Goal: Task Accomplishment & Management: Use online tool/utility

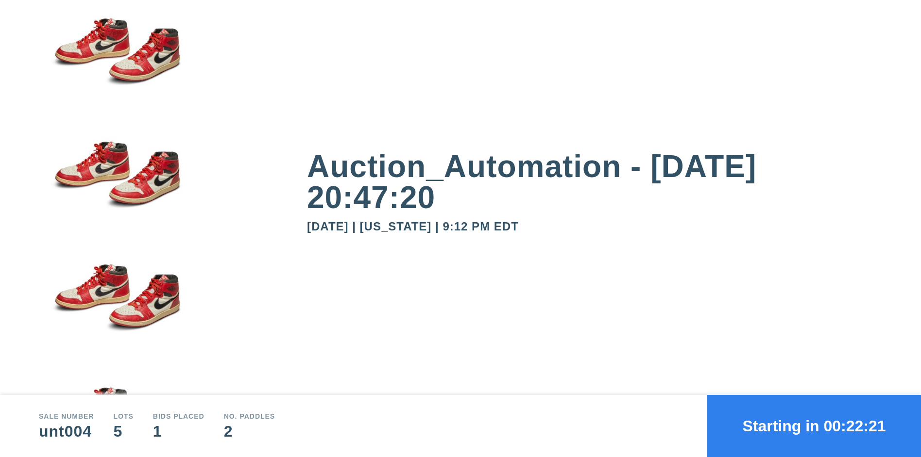
click at [814, 426] on button "Starting in 00:22:21" at bounding box center [814, 426] width 214 height 62
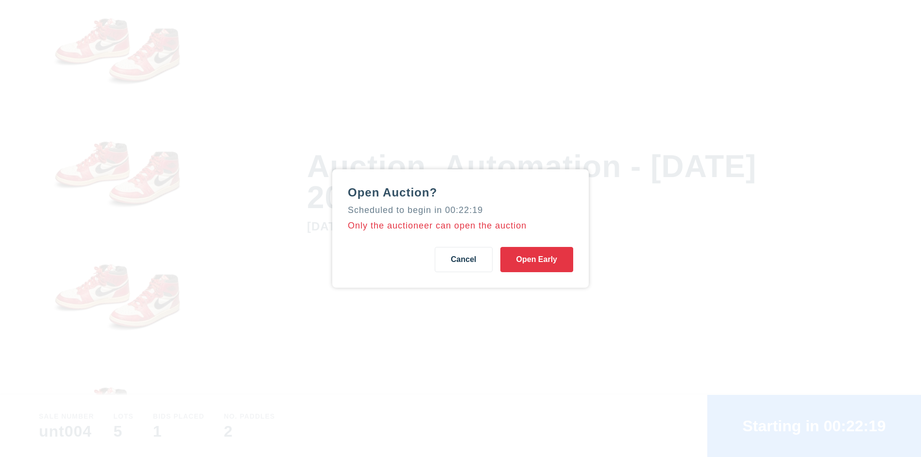
click at [536, 260] on button "Open Early" at bounding box center [536, 259] width 73 height 25
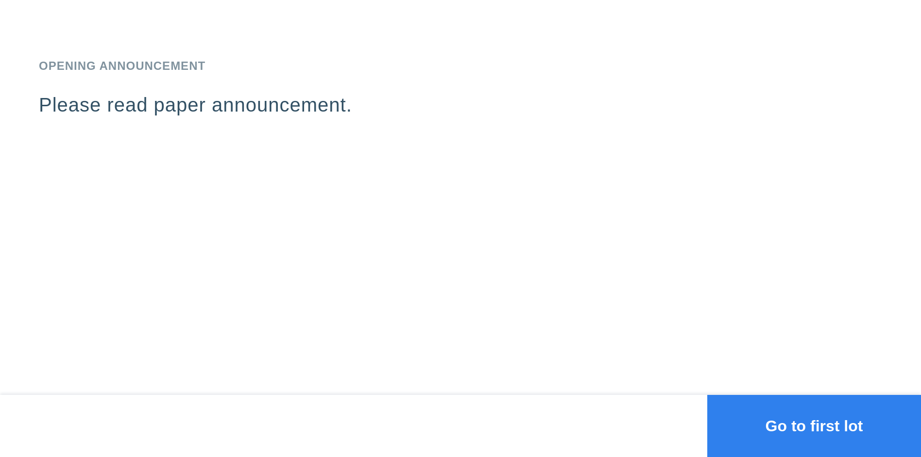
click at [814, 426] on button "Go to first lot" at bounding box center [814, 426] width 214 height 62
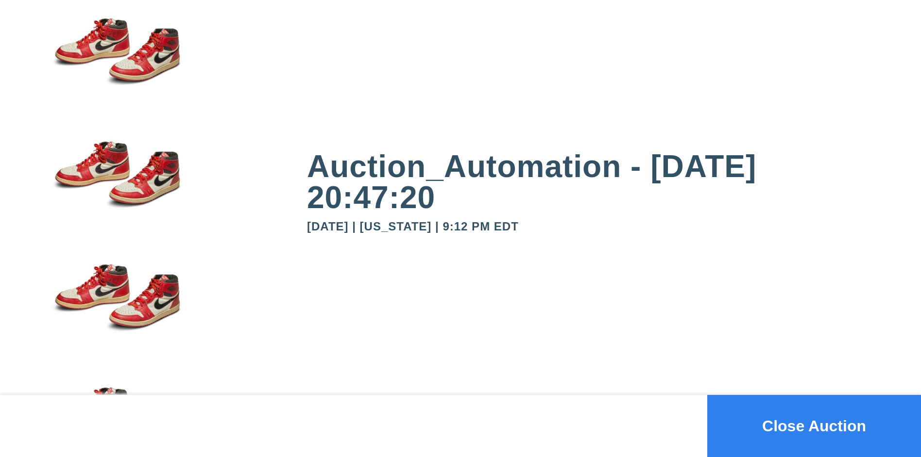
click at [814, 426] on button "Close Auction" at bounding box center [814, 426] width 214 height 62
